Goal: Obtain resource: Download file/media

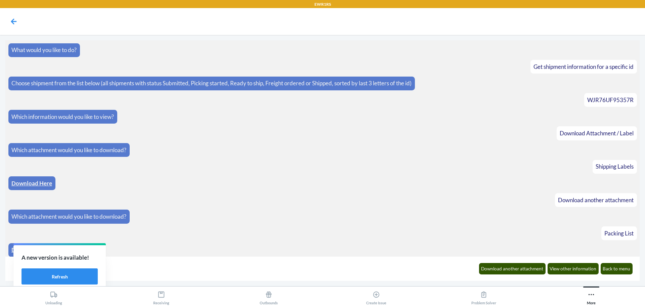
scroll to position [236, 0]
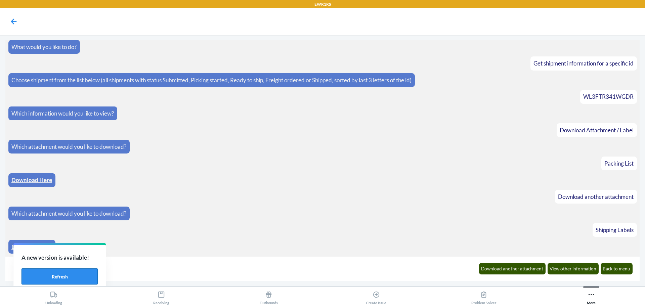
click at [73, 278] on button "Refresh" at bounding box center [59, 276] width 76 height 16
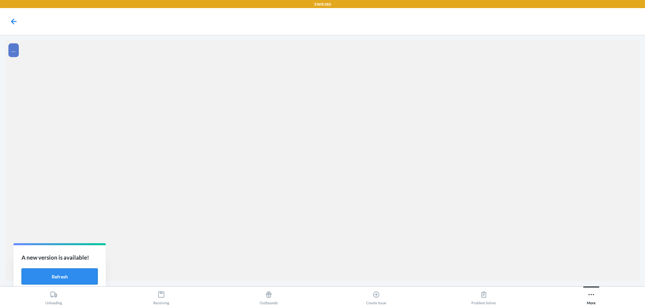
click at [74, 278] on button "Refresh" at bounding box center [59, 276] width 76 height 16
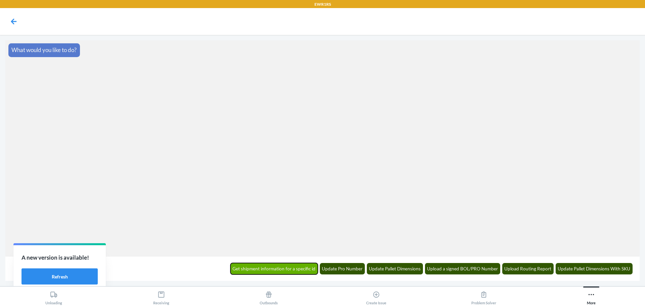
click at [277, 273] on button "Get shipment information for a specific id" at bounding box center [274, 268] width 88 height 11
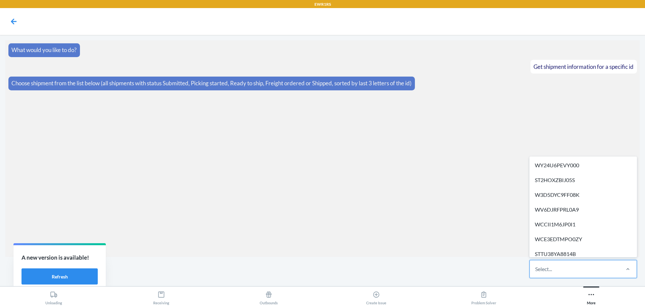
click at [574, 269] on div "Select..." at bounding box center [574, 268] width 89 height 17
click at [536, 269] on input "option WY24U6PEVY000 focused, 1 of 297. 297 results available. Use Up and Down …" at bounding box center [535, 269] width 1 height 8
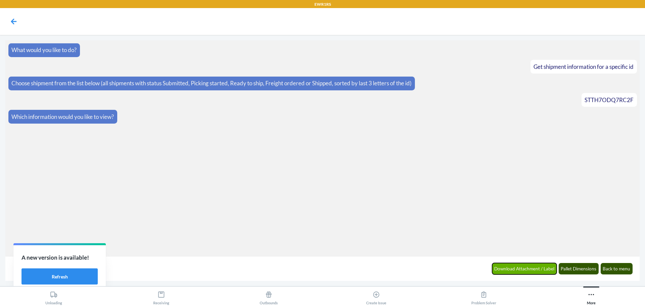
click at [521, 267] on button "Download Attachment / Label" at bounding box center [524, 268] width 65 height 11
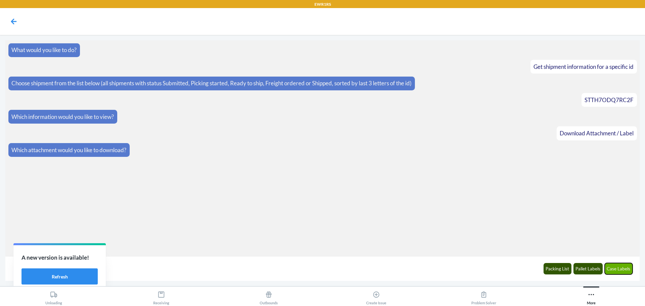
click at [615, 270] on button "Case Labels" at bounding box center [619, 268] width 28 height 11
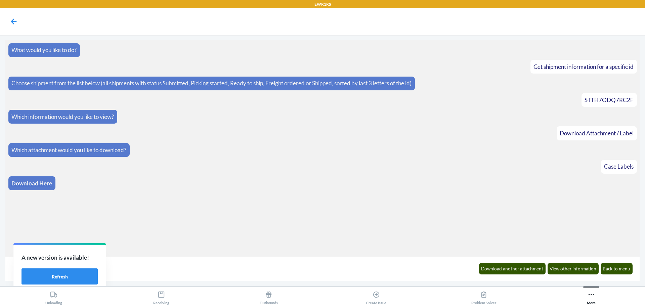
click at [41, 182] on link "Download Here" at bounding box center [31, 183] width 41 height 7
